Goal: Find specific page/section

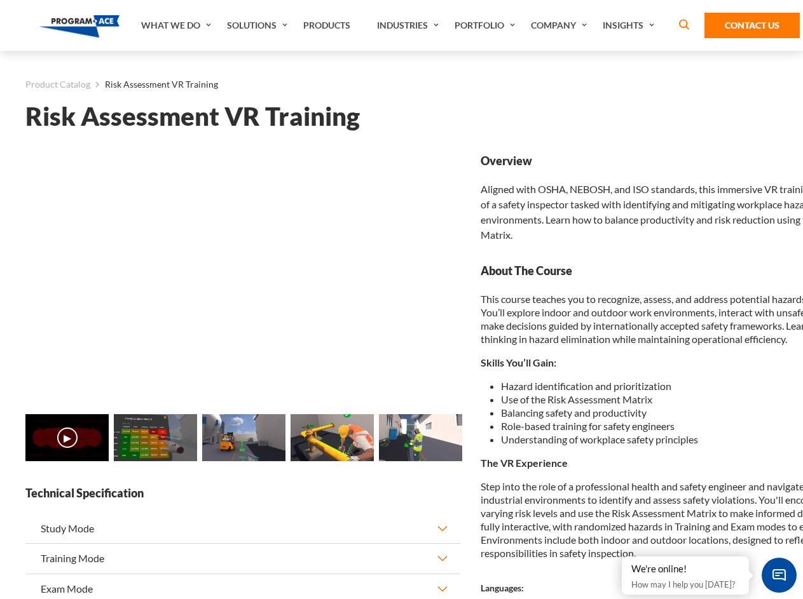
click at [259, 25] on link "Solutions" at bounding box center [259, 25] width 76 height 51
click at [0, 0] on div "AI & Computer Vision Solutions Computer Vision Quality Control AI tools for fas…" at bounding box center [0, 0] width 0 height 0
click at [0, 0] on div "AI & Computer Vision Solutions Virtual Training Solutions Virtual Tour Solution…" at bounding box center [0, 0] width 0 height 0
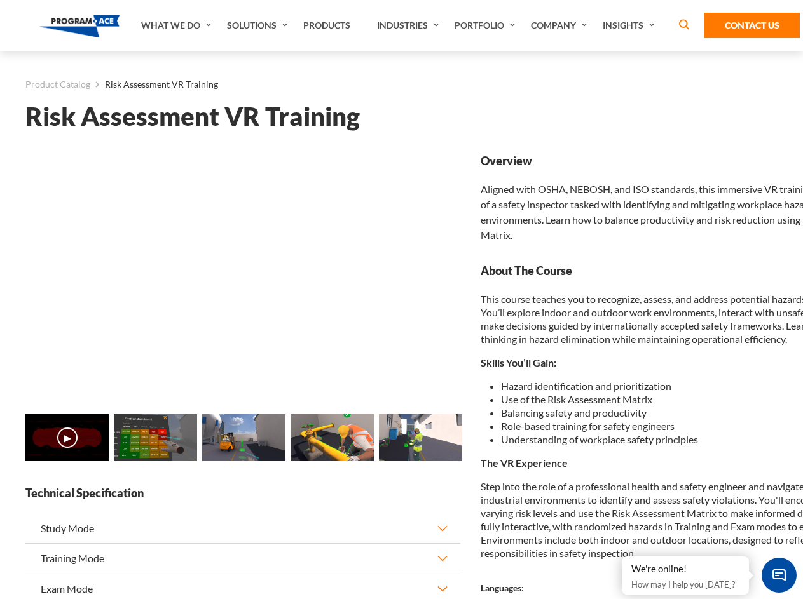
click at [0, 0] on div "AI & Computer Vision Solutions Virtual Training Solutions Virtual Tour Solution…" at bounding box center [0, 0] width 0 height 0
click at [0, 0] on div "AI & Computer Vision Solutions Computer Vision Quality Control AI tools for fas…" at bounding box center [0, 0] width 0 height 0
